Goal: Browse casually

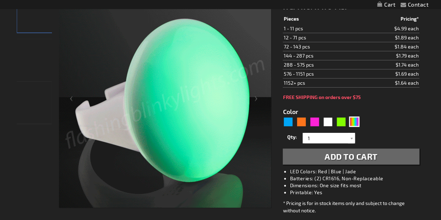
scroll to position [110, 0]
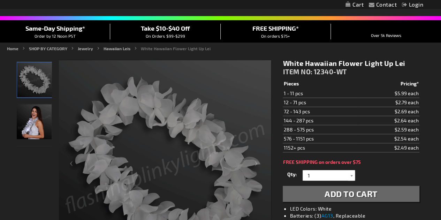
scroll to position [32, 0]
